Goal: Task Accomplishment & Management: Manage account settings

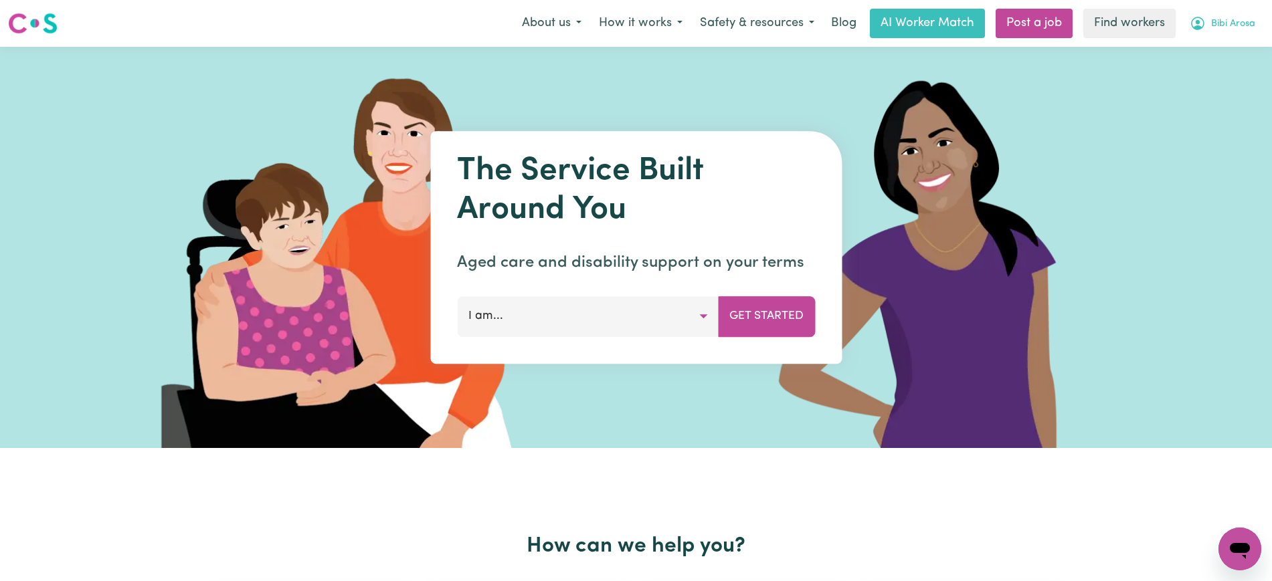
click at [1130, 16] on button "Bibi Arosa" at bounding box center [1222, 23] width 83 height 28
drag, startPoint x: 1200, startPoint y: 78, endPoint x: 1175, endPoint y: 76, distance: 24.9
click at [1130, 78] on link "Logout" at bounding box center [1210, 76] width 106 height 25
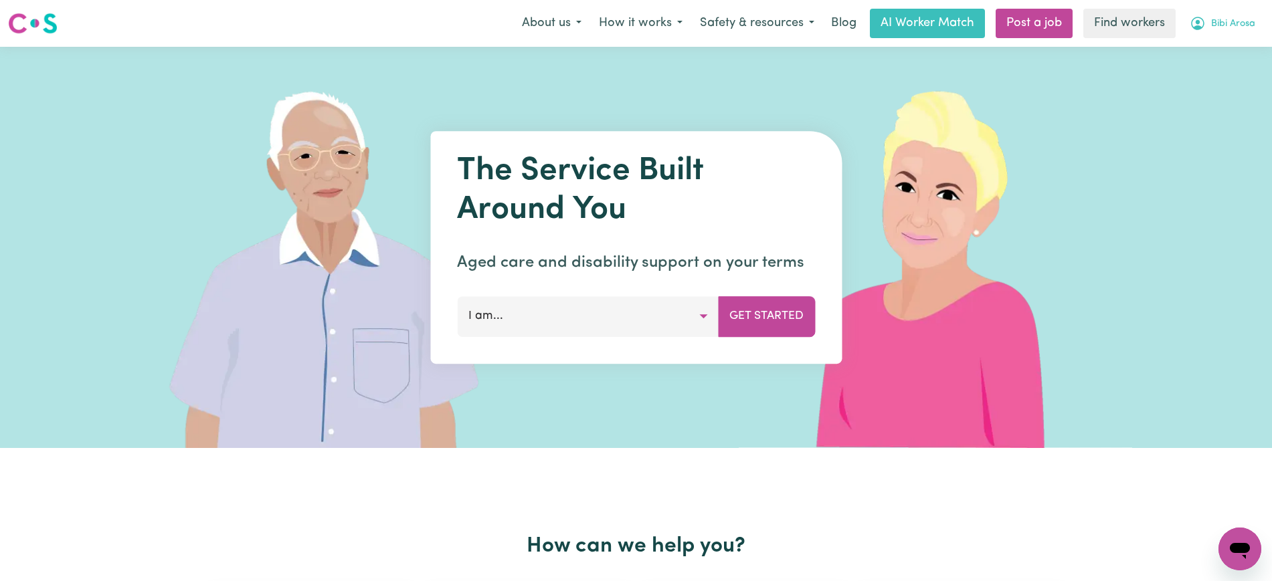
click at [1222, 16] on button "Bibi Arosa" at bounding box center [1222, 23] width 83 height 28
click at [1188, 77] on link "Logout" at bounding box center [1210, 76] width 106 height 25
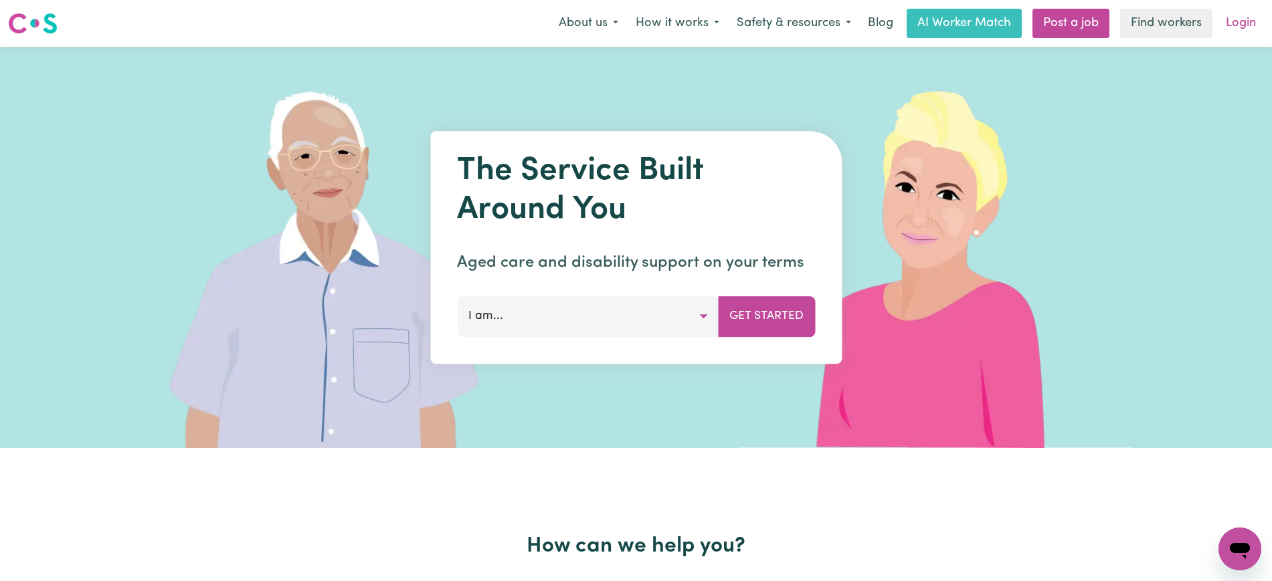
click at [1238, 13] on link "Login" at bounding box center [1241, 23] width 46 height 29
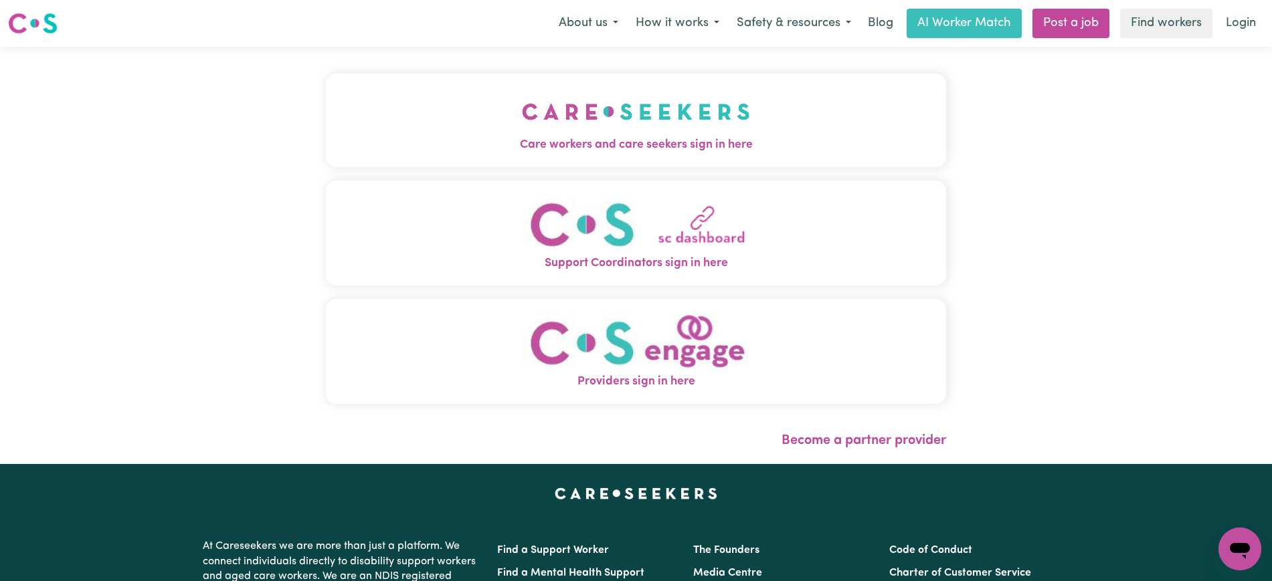
click at [699, 345] on img "Providers sign in here" at bounding box center [636, 342] width 228 height 61
